Goal: Transaction & Acquisition: Purchase product/service

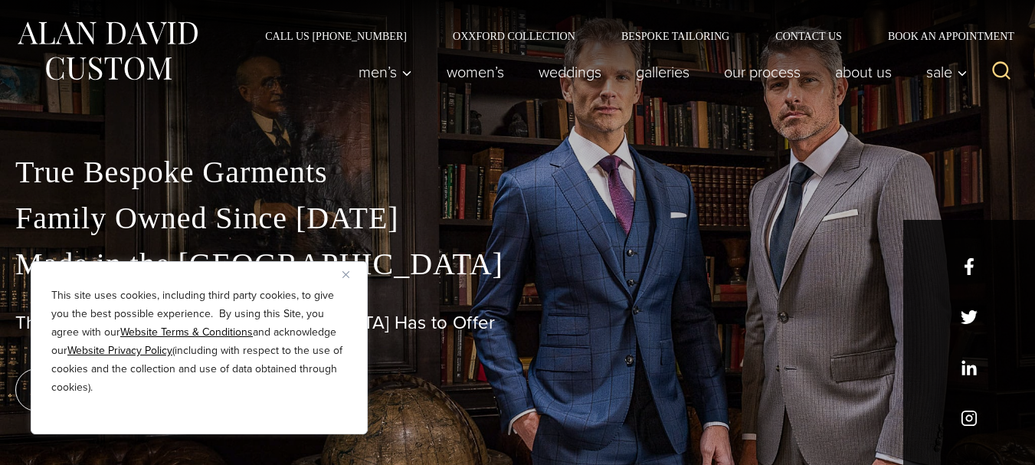
click at [349, 277] on img "Close" at bounding box center [346, 274] width 7 height 7
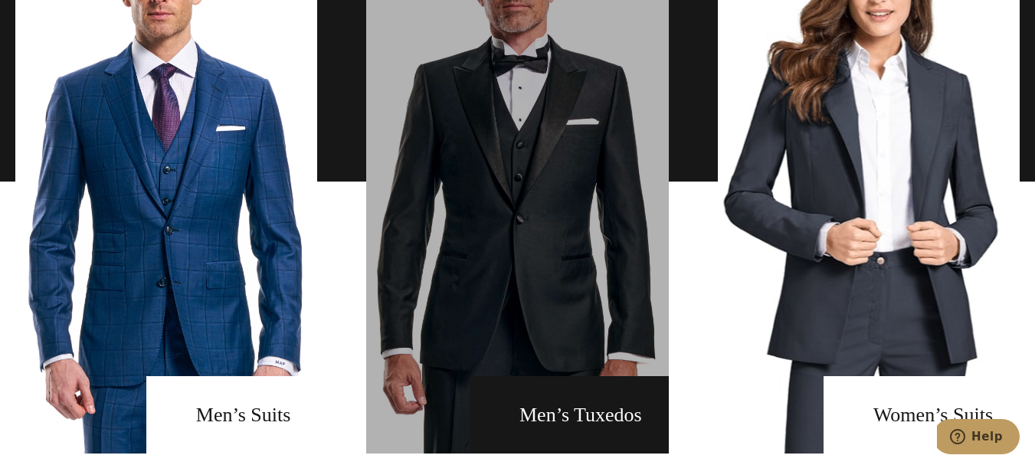
scroll to position [1073, 0]
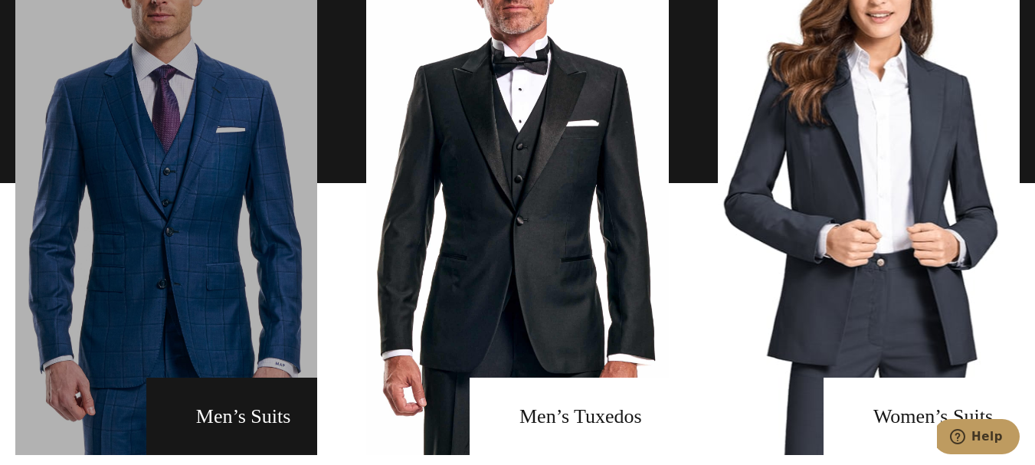
click at [242, 408] on link "men's suits" at bounding box center [166, 183] width 302 height 544
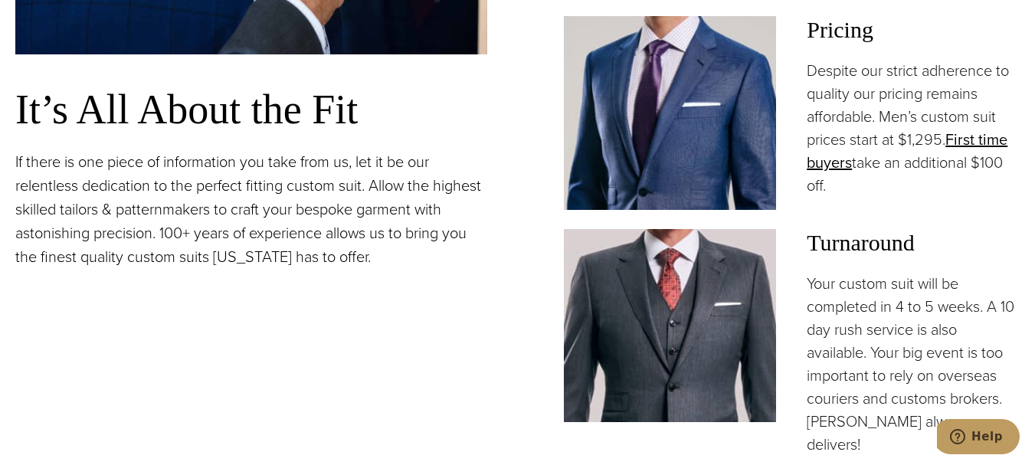
scroll to position [1150, 0]
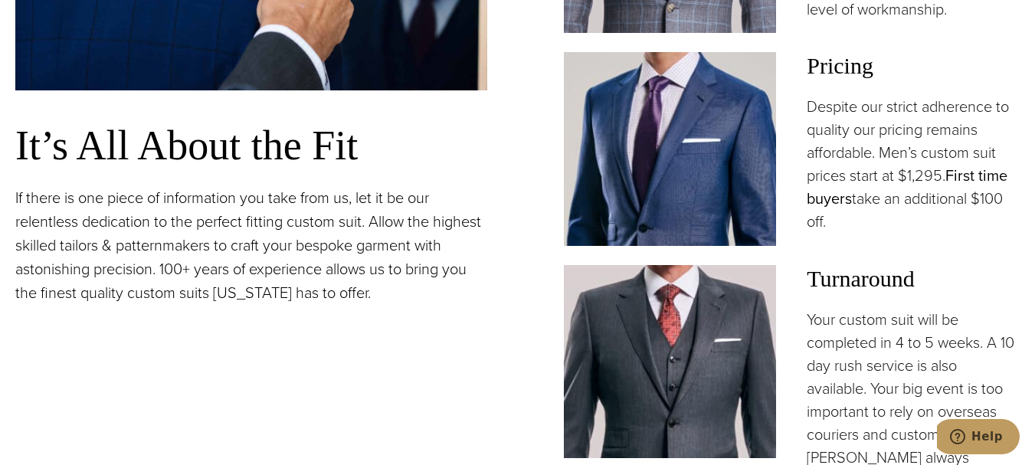
click at [988, 185] on link "First time buyers" at bounding box center [907, 187] width 201 height 46
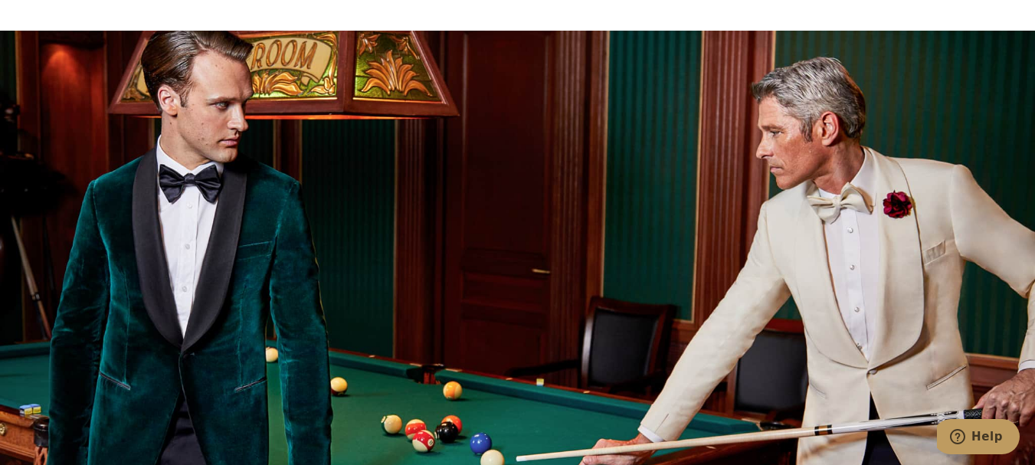
scroll to position [1380, 0]
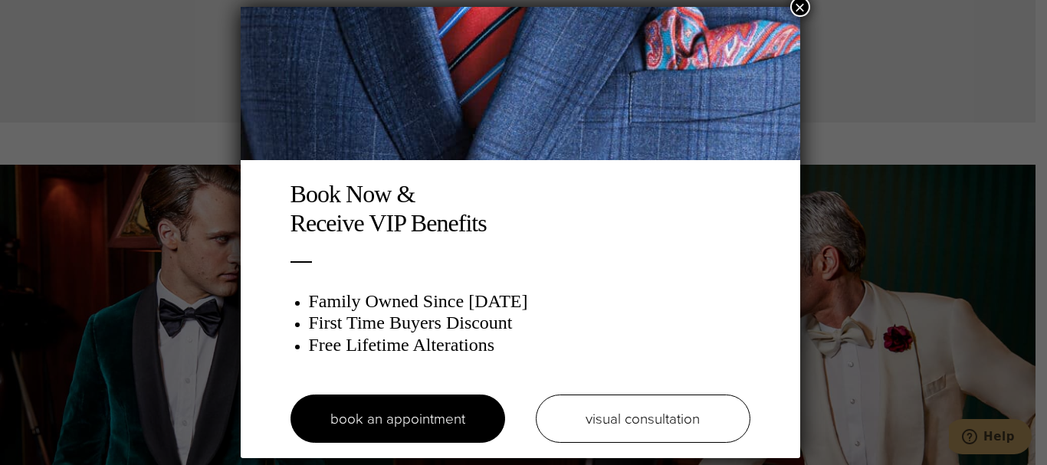
click at [802, 3] on button "×" at bounding box center [800, 7] width 20 height 20
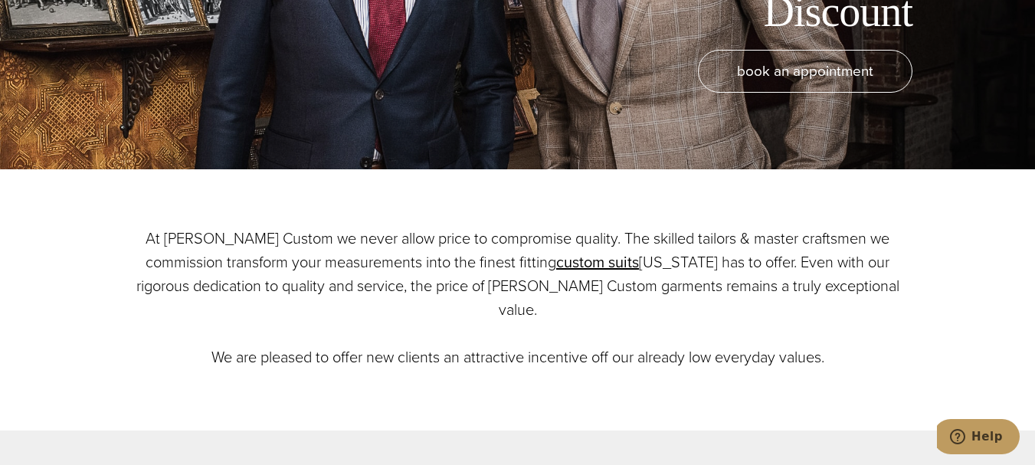
scroll to position [0, 0]
